Goal: Navigation & Orientation: Understand site structure

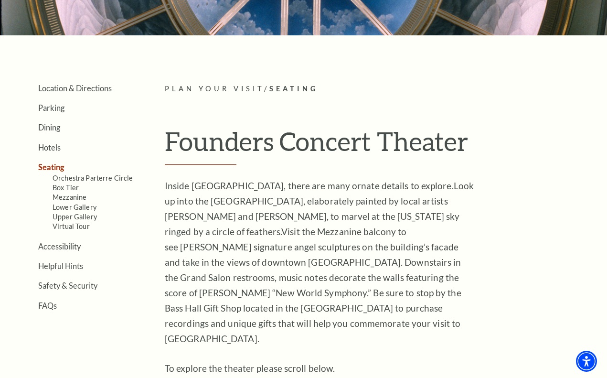
click at [290, 205] on span "Look up into the Concert Hall dome, elaborately painted by local artists Stuart…" at bounding box center [319, 208] width 309 height 57
